Goal: Task Accomplishment & Management: Manage account settings

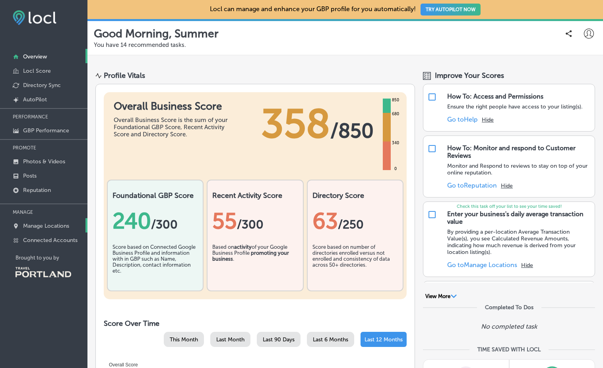
click at [46, 224] on p "Manage Locations" at bounding box center [46, 225] width 46 height 7
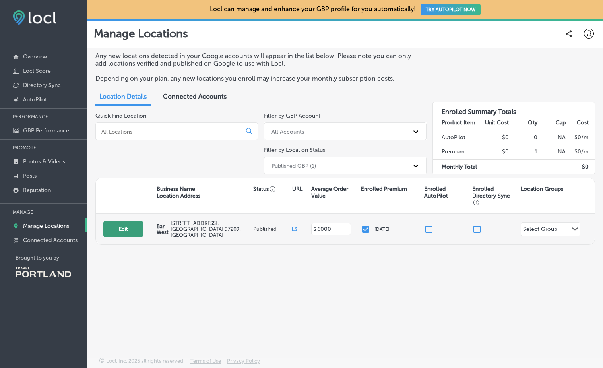
click at [133, 226] on button "Edit" at bounding box center [123, 229] width 40 height 16
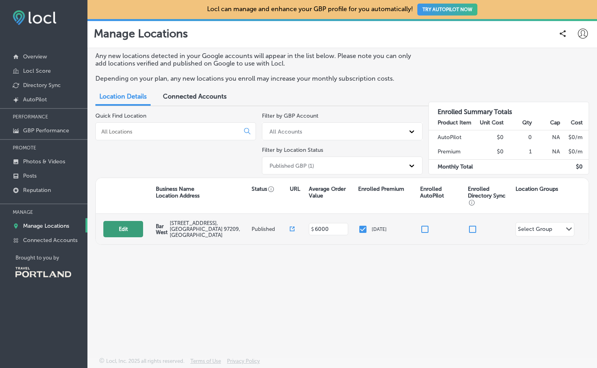
select select "US"
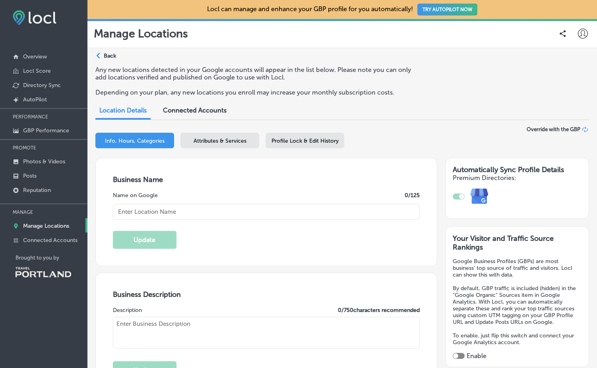
type input "Bar West"
type input "[URL][DOMAIN_NAME]"
type input "[STREET_ADDRESS]"
type input "[GEOGRAPHIC_DATA]"
type input "97209"
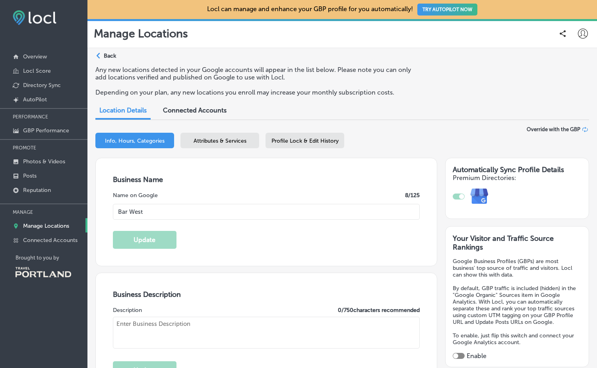
type input "US"
type input "6000"
type textarea "Located in [GEOGRAPHIC_DATA]’s bustling Slab Town / [GEOGRAPHIC_DATA] neighborh…"
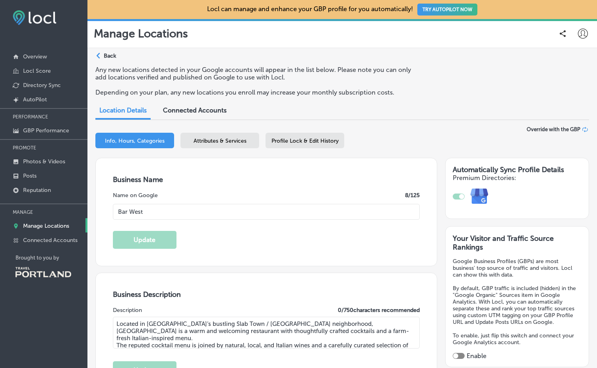
type input "[PHONE_NUMBER]"
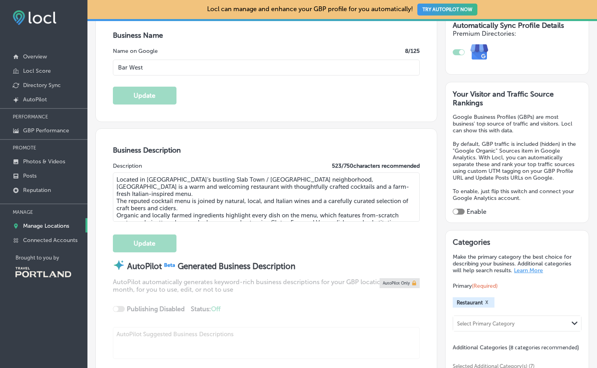
scroll to position [151, 0]
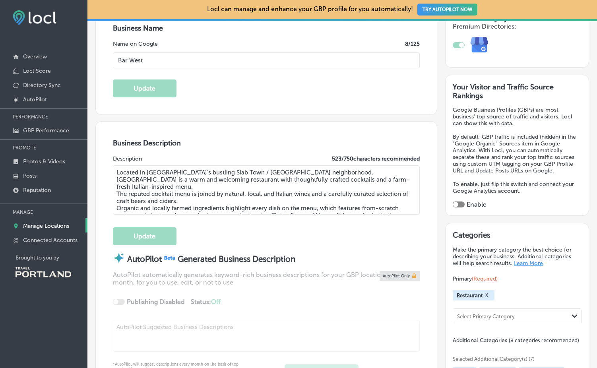
click at [484, 317] on div "Select Primary Category" at bounding box center [486, 316] width 58 height 6
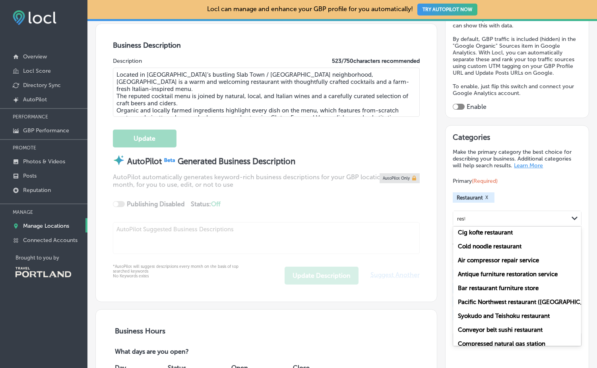
scroll to position [0, 0]
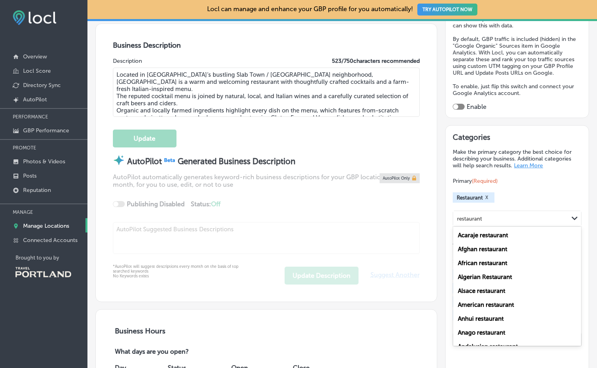
type input "restaurant"
click at [518, 192] on div "Primary (Required) Restaurant X option Acaraje restaurant focused, 1 of 200. 20…" at bounding box center [516, 202] width 129 height 50
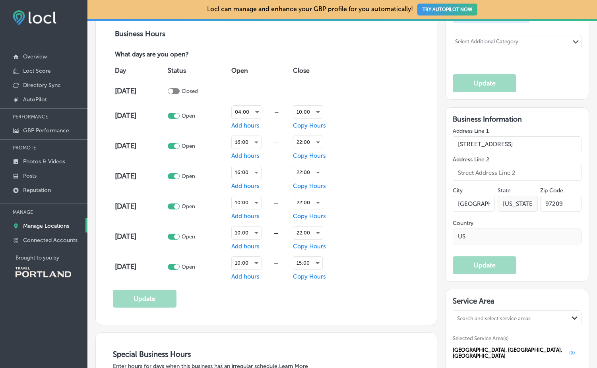
scroll to position [573, 0]
